Goal: Complete application form

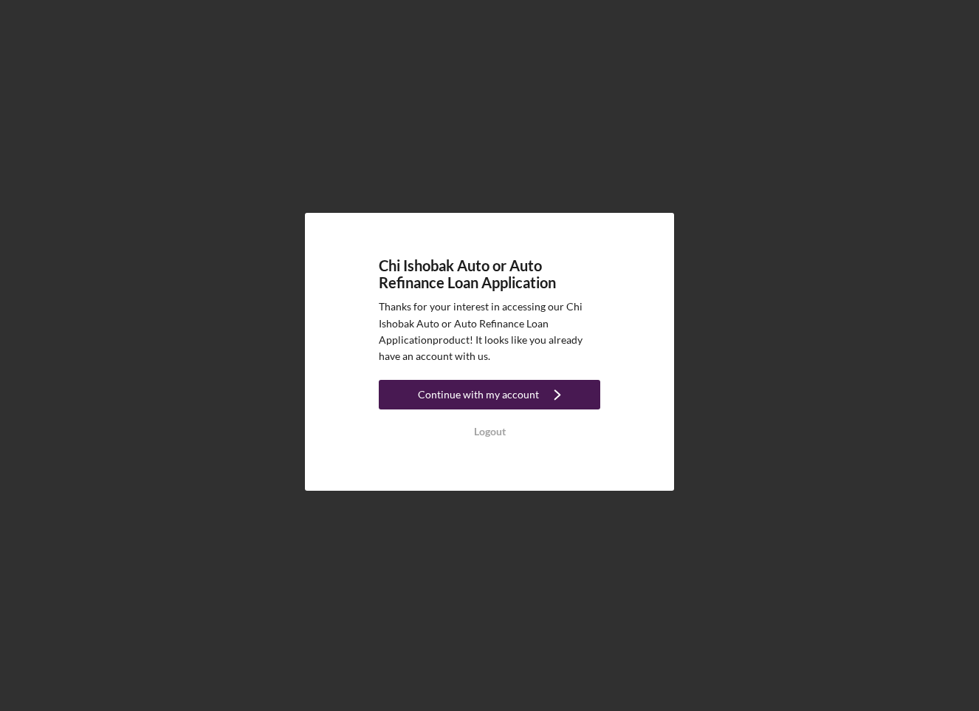
click at [527, 402] on div "Continue with my account" at bounding box center [478, 395] width 121 height 30
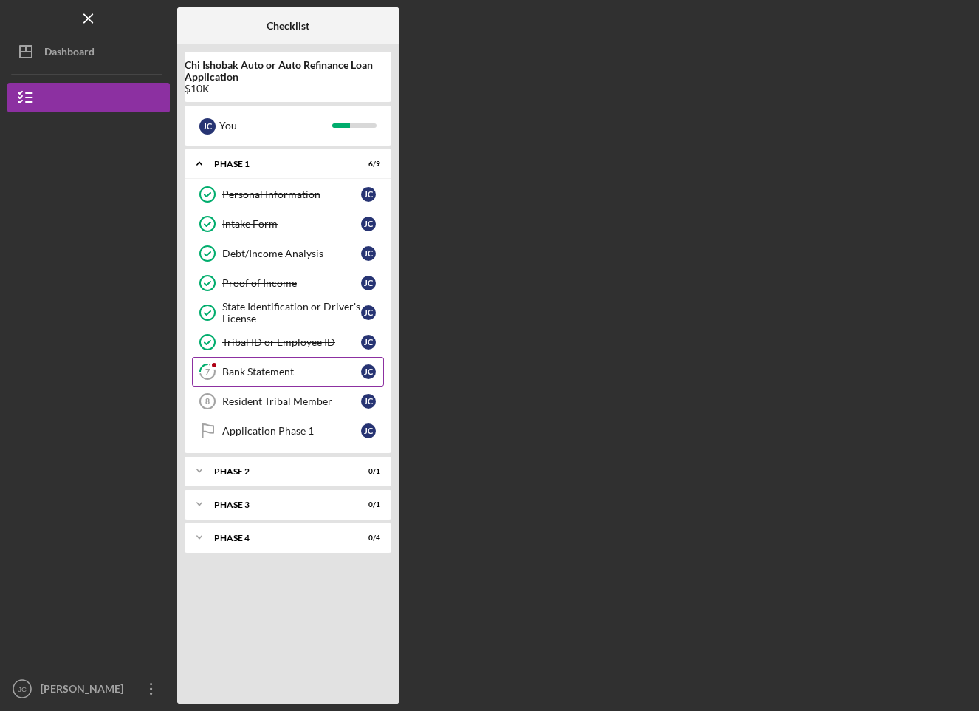
click at [287, 377] on div "Bank Statement" at bounding box center [291, 372] width 139 height 12
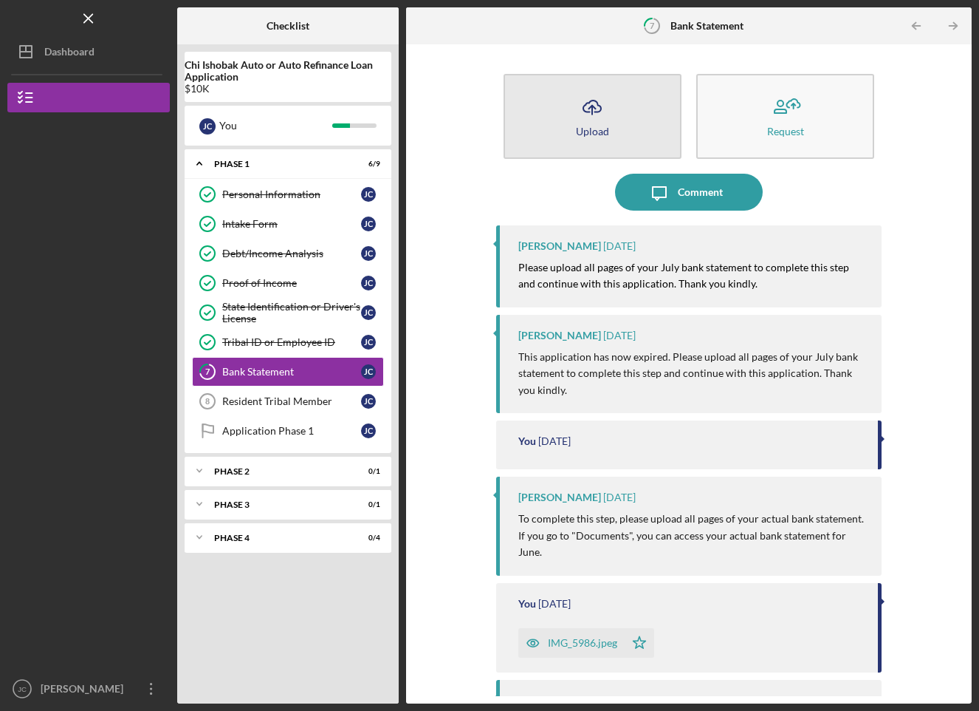
click at [559, 120] on button "Icon/Upload Upload" at bounding box center [593, 116] width 178 height 85
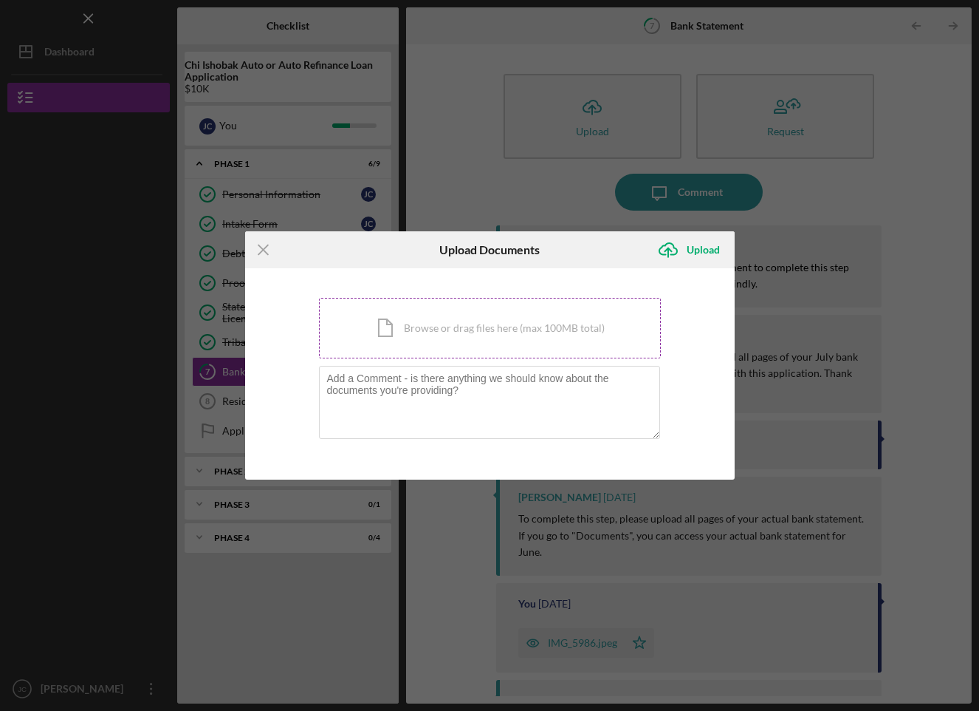
click at [509, 320] on div "Icon/Document Browse or drag files here (max 100MB total) Tap to choose files o…" at bounding box center [490, 328] width 342 height 61
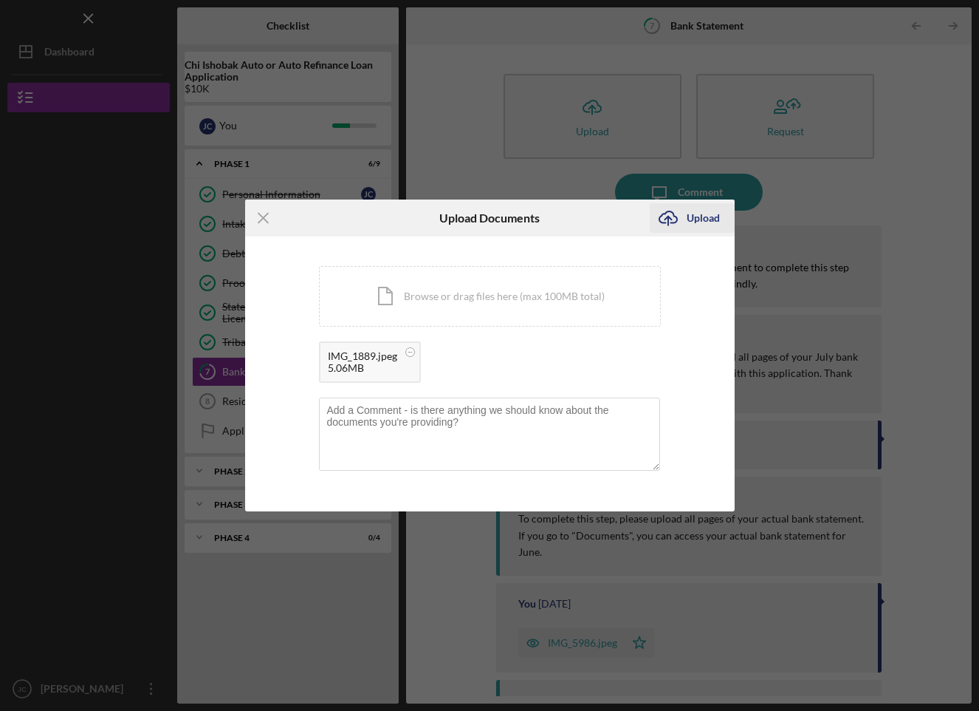
click at [702, 222] on div "Upload" at bounding box center [703, 218] width 33 height 30
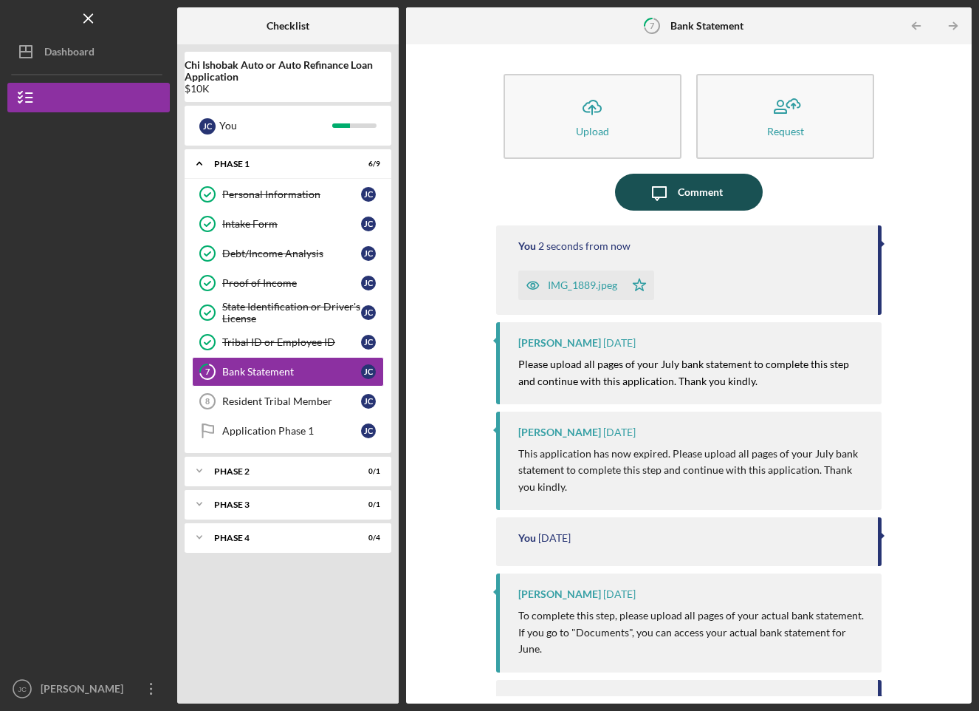
click at [712, 200] on div "Comment" at bounding box center [700, 192] width 45 height 37
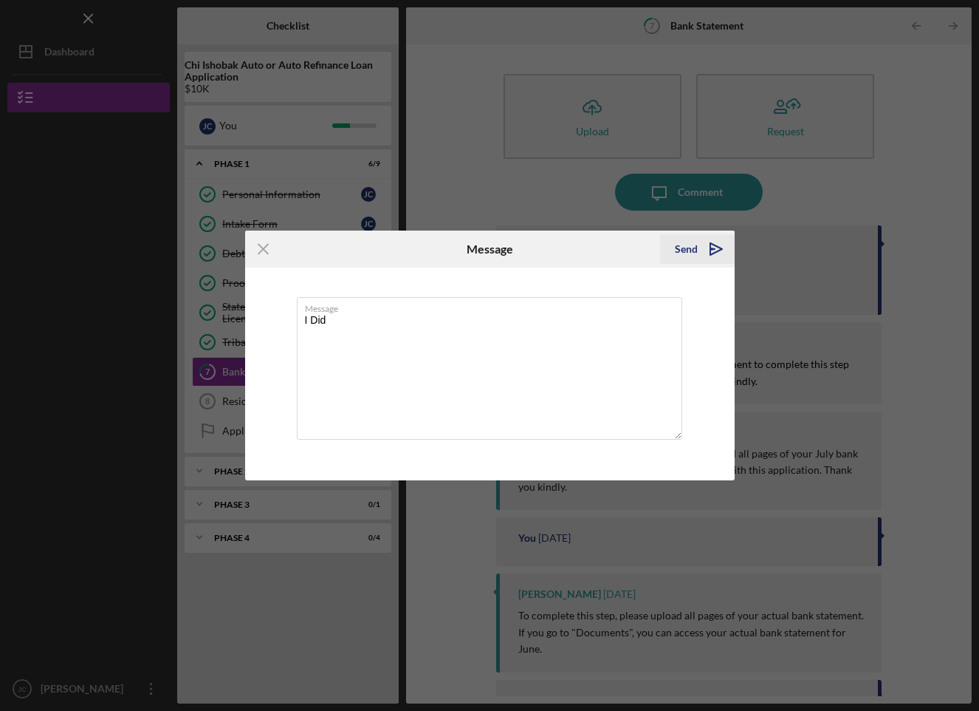
type textarea "I Did"
click at [693, 243] on div "Send" at bounding box center [686, 249] width 23 height 30
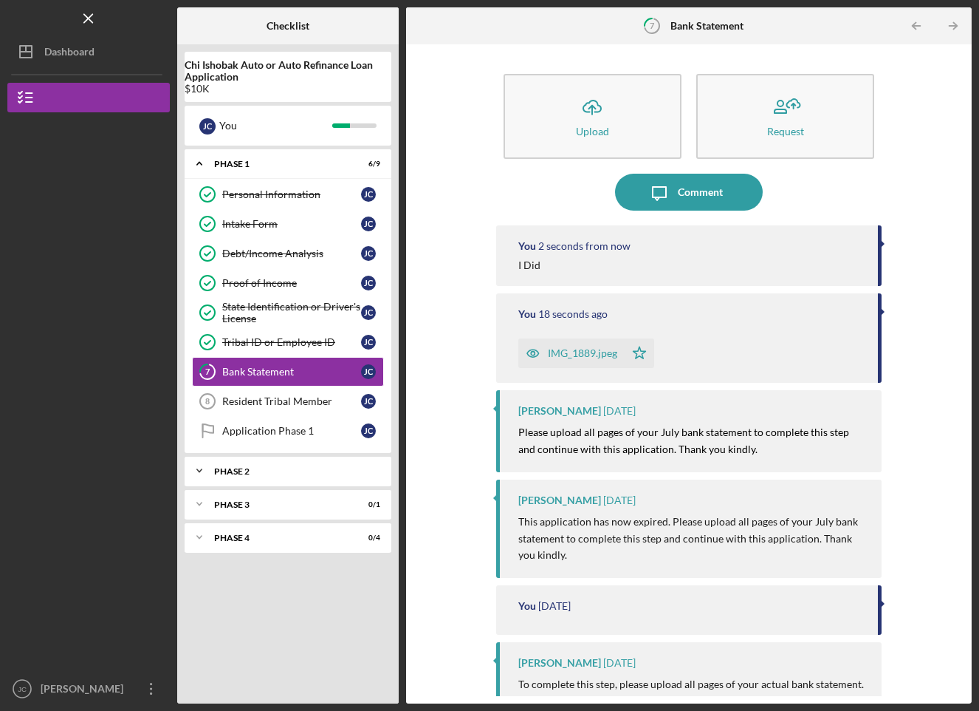
click at [259, 475] on div "Icon/Expander Phase 2 0 / 1" at bounding box center [288, 471] width 207 height 30
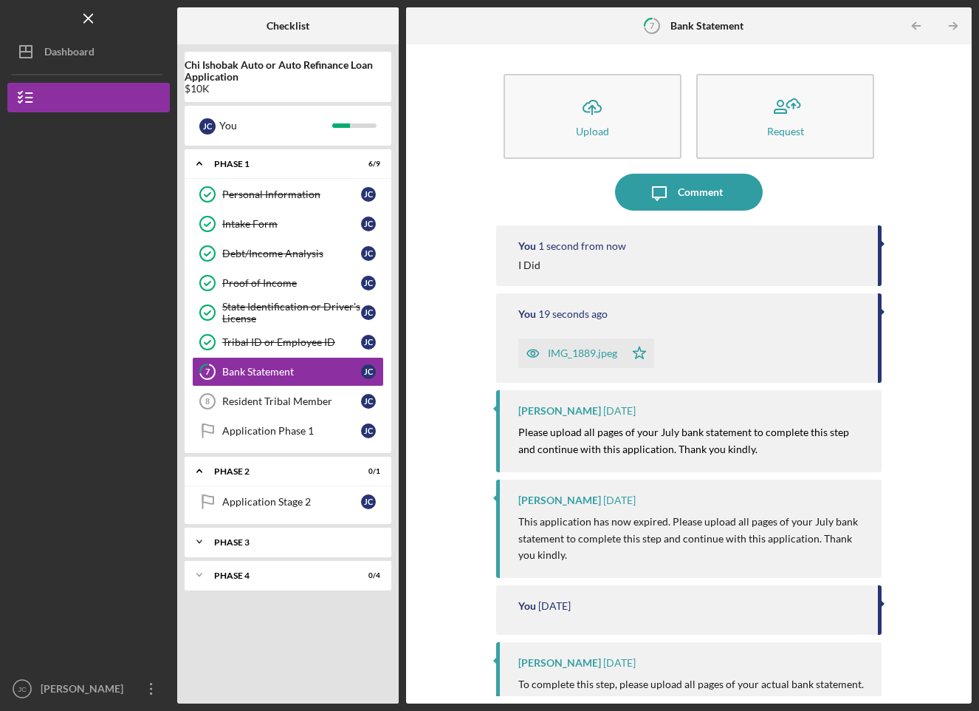
click at [292, 538] on div "Phase 3" at bounding box center [293, 542] width 159 height 9
click at [303, 539] on div "Phase 3" at bounding box center [293, 542] width 159 height 9
click at [277, 465] on div "Icon/Expander Phase 2 0 / 1" at bounding box center [288, 471] width 207 height 30
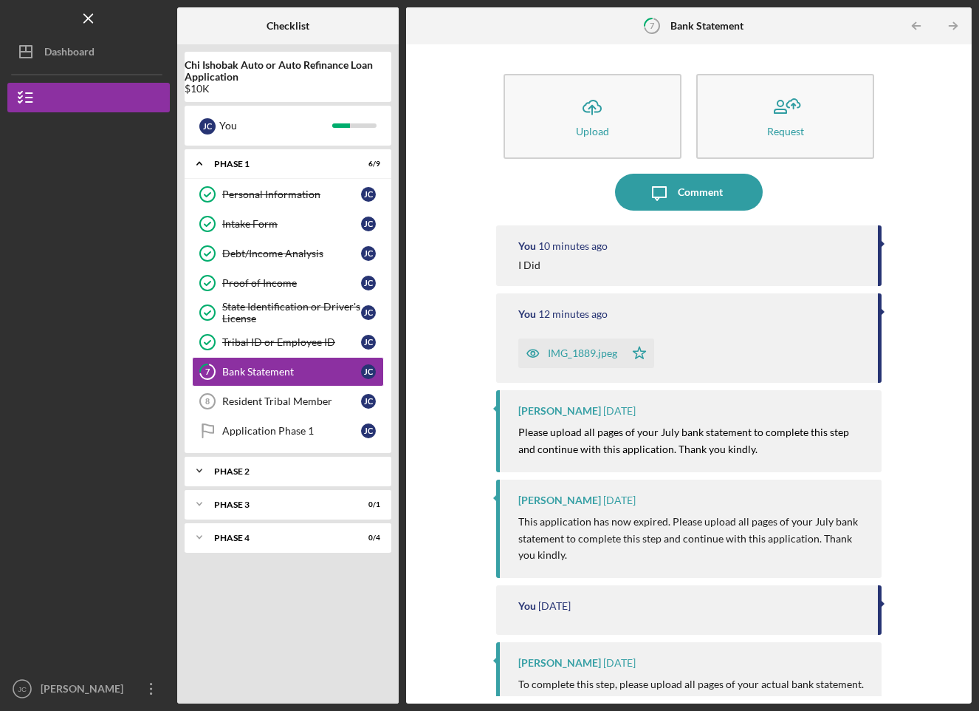
click at [302, 474] on div "Phase 2" at bounding box center [293, 471] width 159 height 9
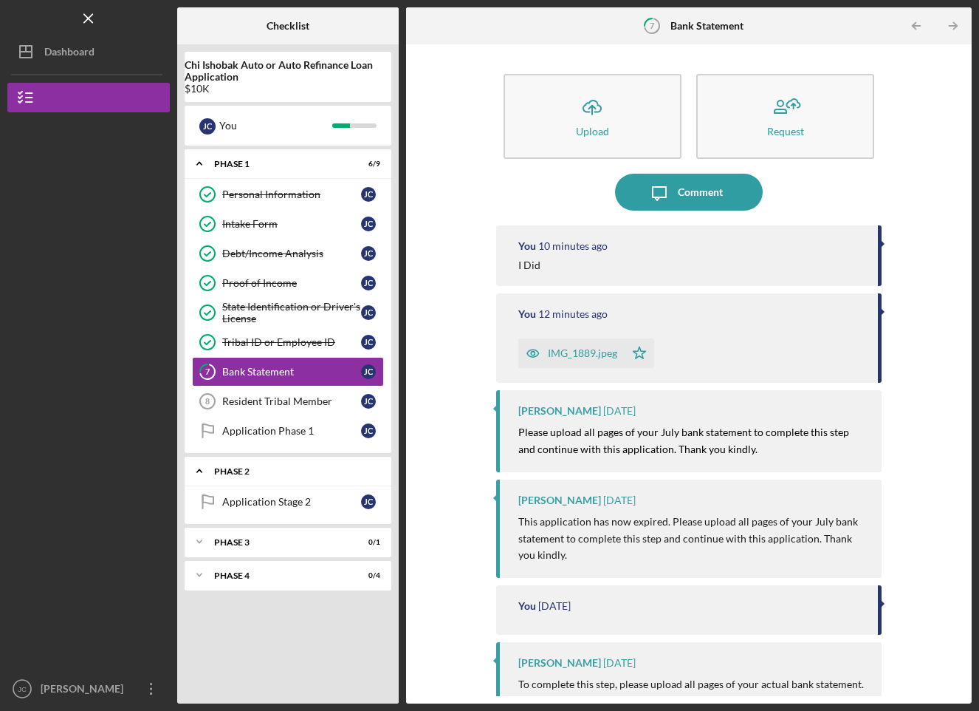
click at [303, 472] on div "Phase 2" at bounding box center [293, 471] width 159 height 9
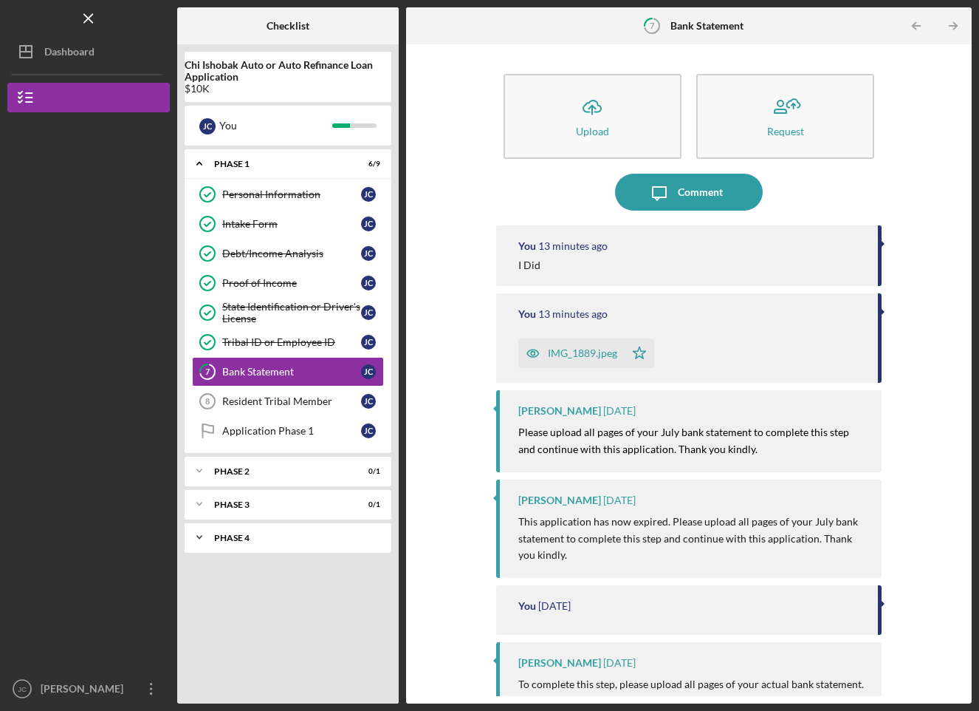
click at [273, 538] on div "Phase 4" at bounding box center [293, 537] width 159 height 9
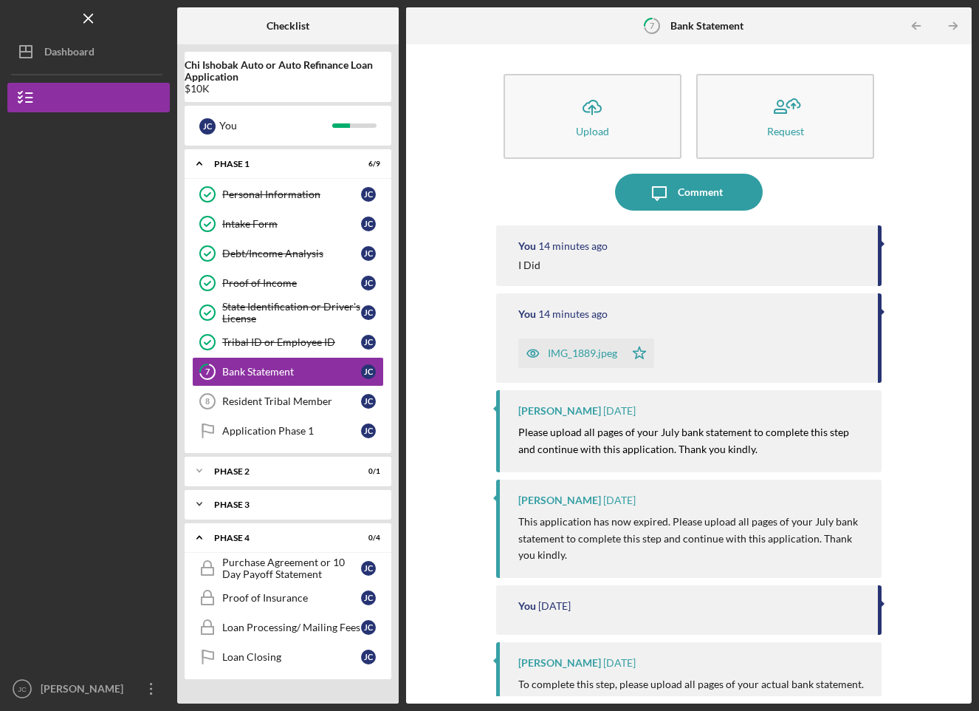
click at [307, 514] on div "Icon/Expander Phase 3 0 / 1" at bounding box center [288, 504] width 207 height 30
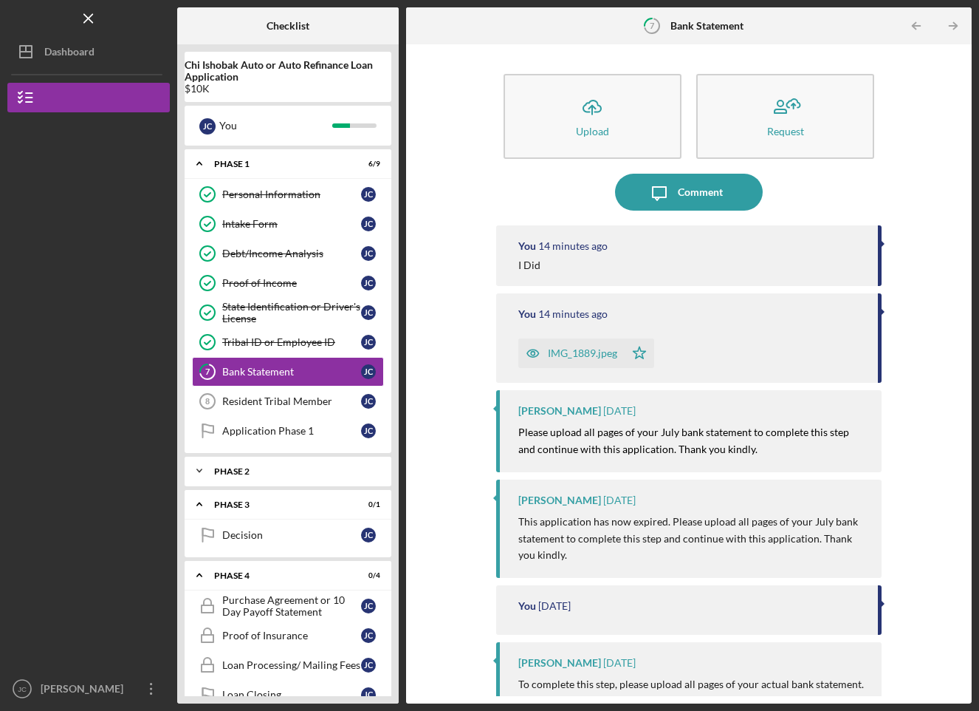
click at [294, 469] on div "Phase 2" at bounding box center [293, 471] width 159 height 9
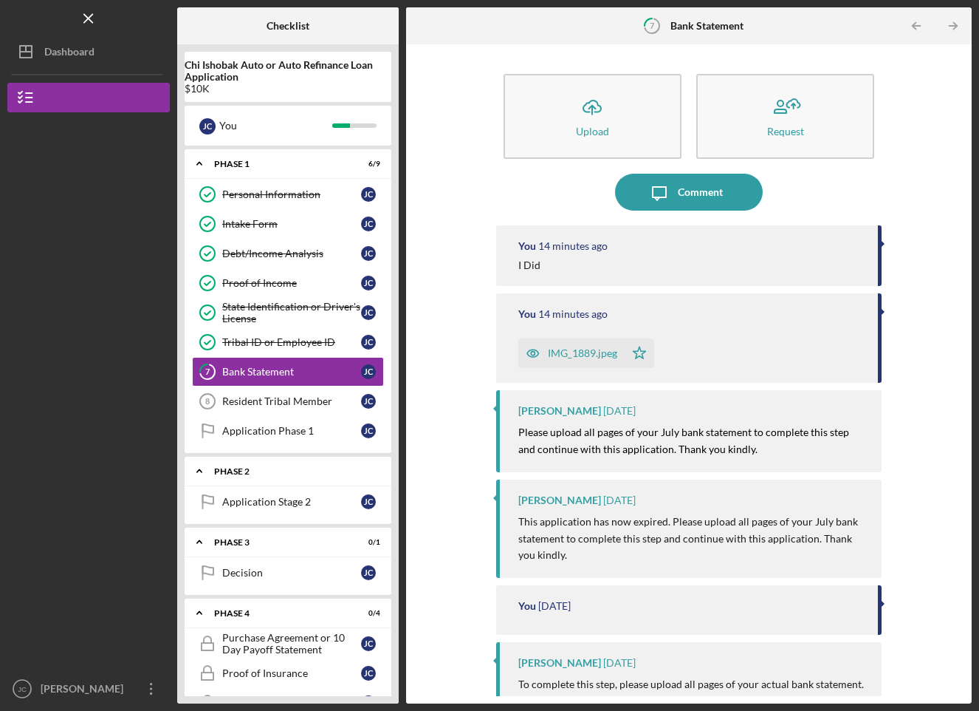
click at [295, 469] on div "Phase 2" at bounding box center [293, 471] width 159 height 9
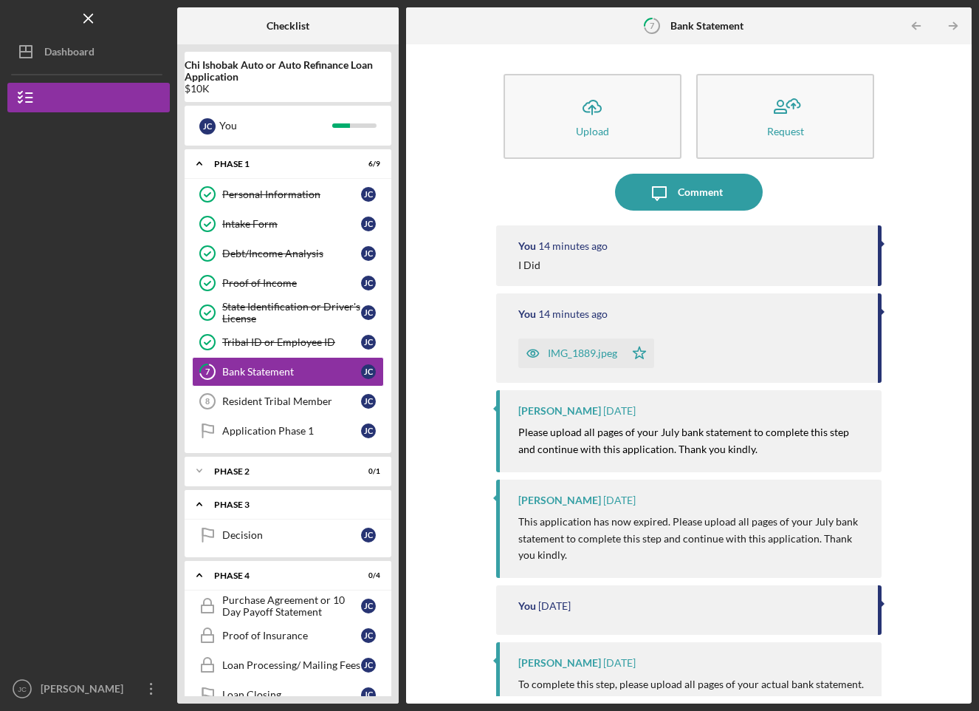
click at [294, 503] on div "Phase 3" at bounding box center [293, 504] width 159 height 9
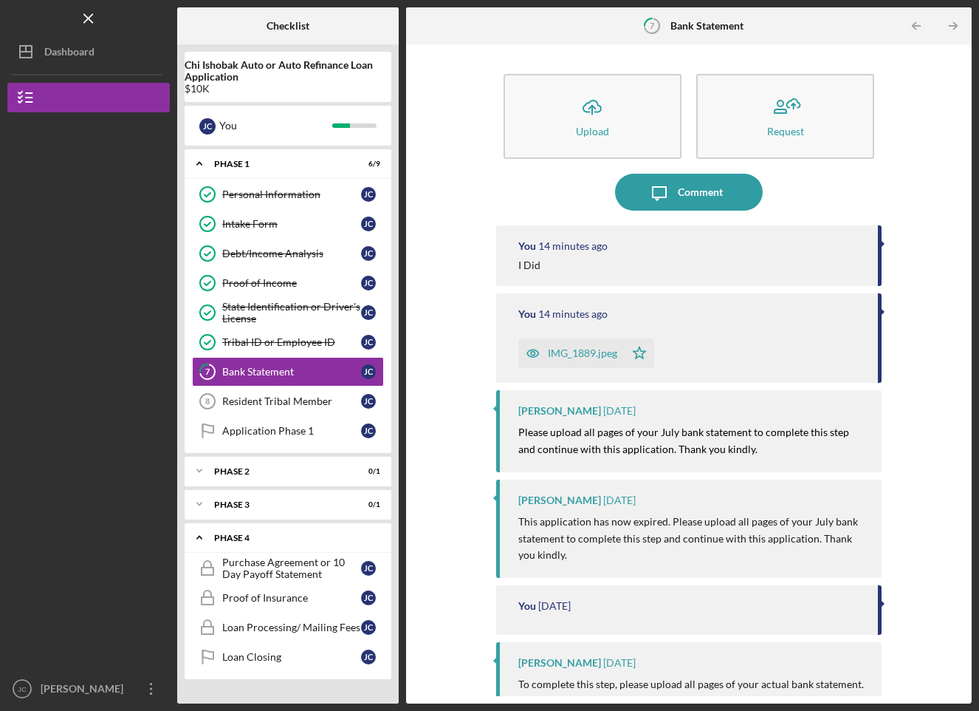
click at [293, 524] on div "Icon/Expander Phase 4 0 / 4" at bounding box center [288, 537] width 207 height 30
